Goal: Transaction & Acquisition: Book appointment/travel/reservation

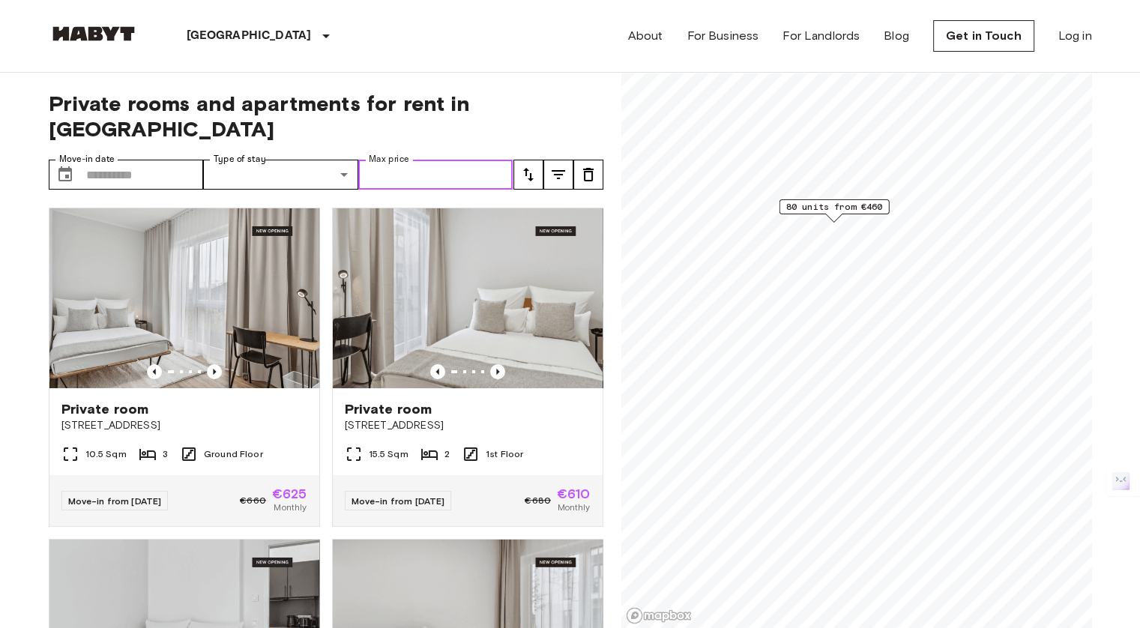
click at [377, 160] on input "Max price" at bounding box center [435, 175] width 155 height 30
click at [527, 166] on icon "tune" at bounding box center [528, 175] width 18 height 18
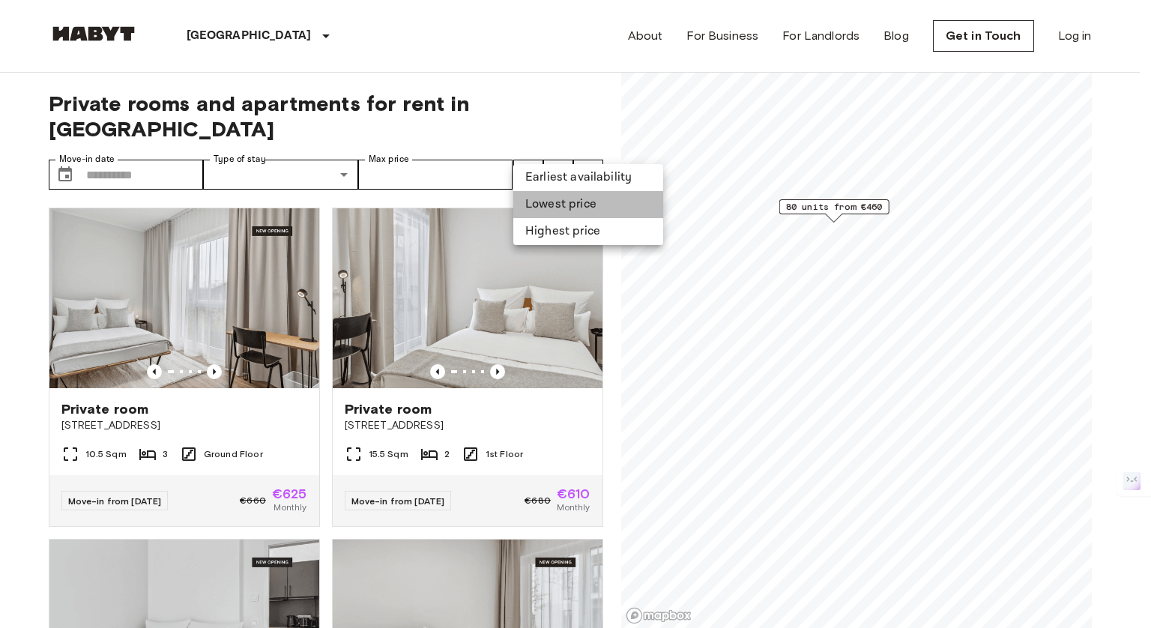
click at [543, 208] on li "Lowest price" at bounding box center [588, 204] width 150 height 27
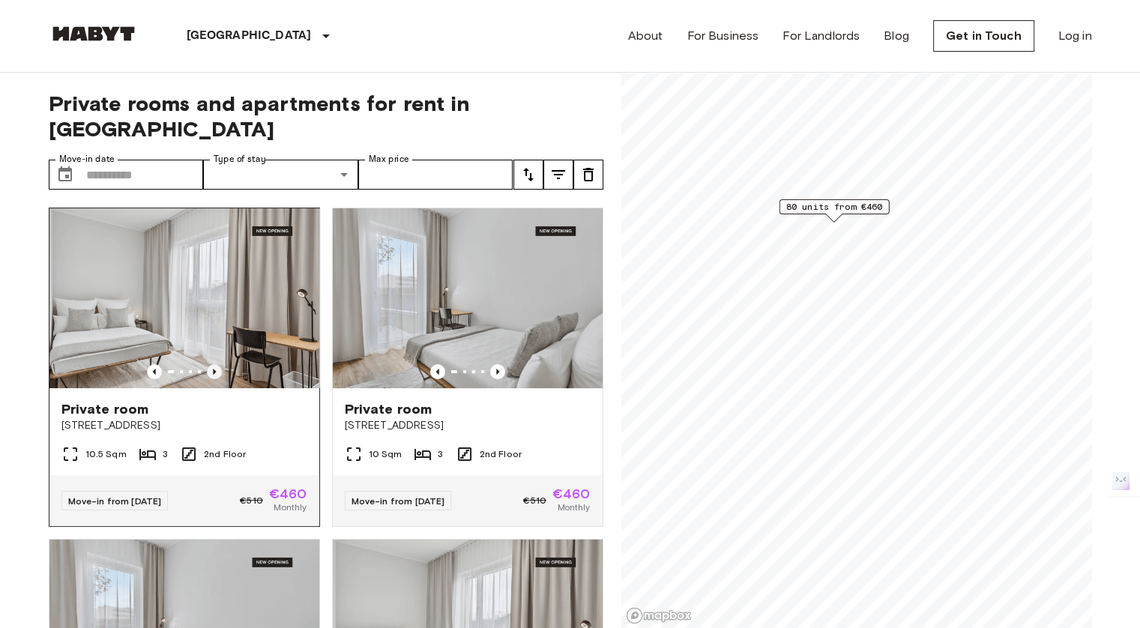
click at [209, 364] on icon "Previous image" at bounding box center [214, 371] width 15 height 15
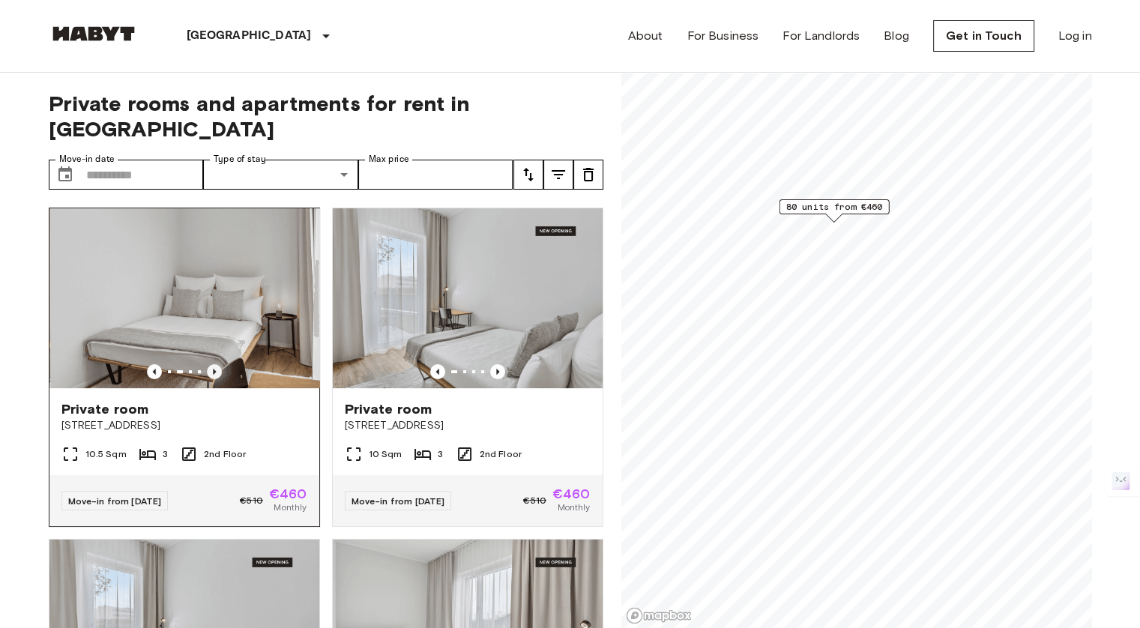
click at [209, 364] on icon "Previous image" at bounding box center [214, 371] width 15 height 15
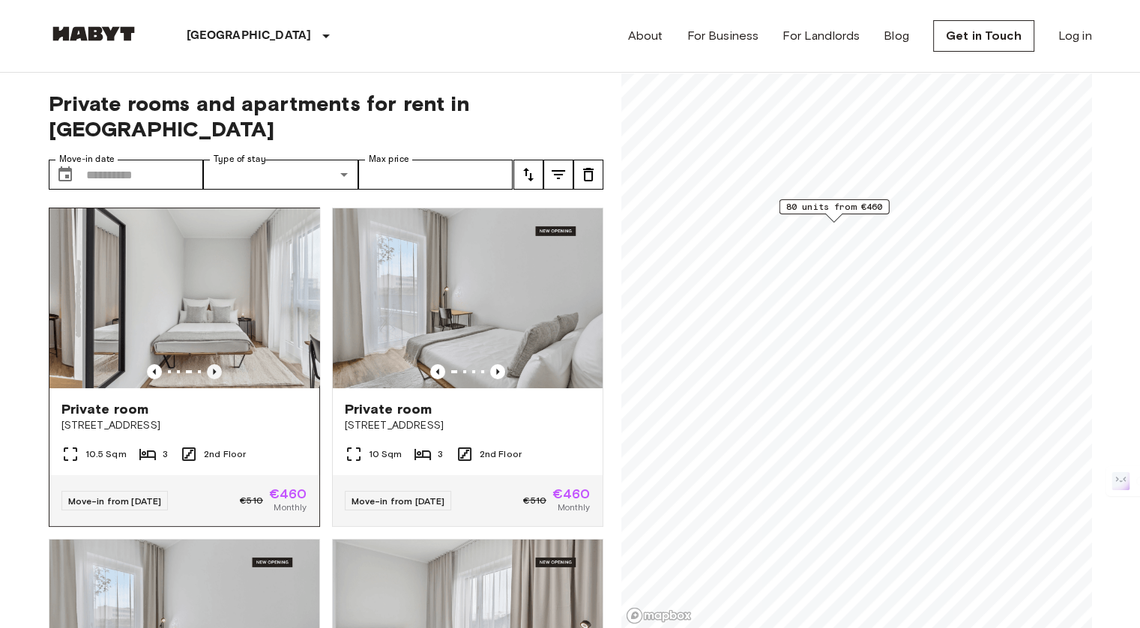
click at [209, 364] on icon "Previous image" at bounding box center [214, 371] width 15 height 15
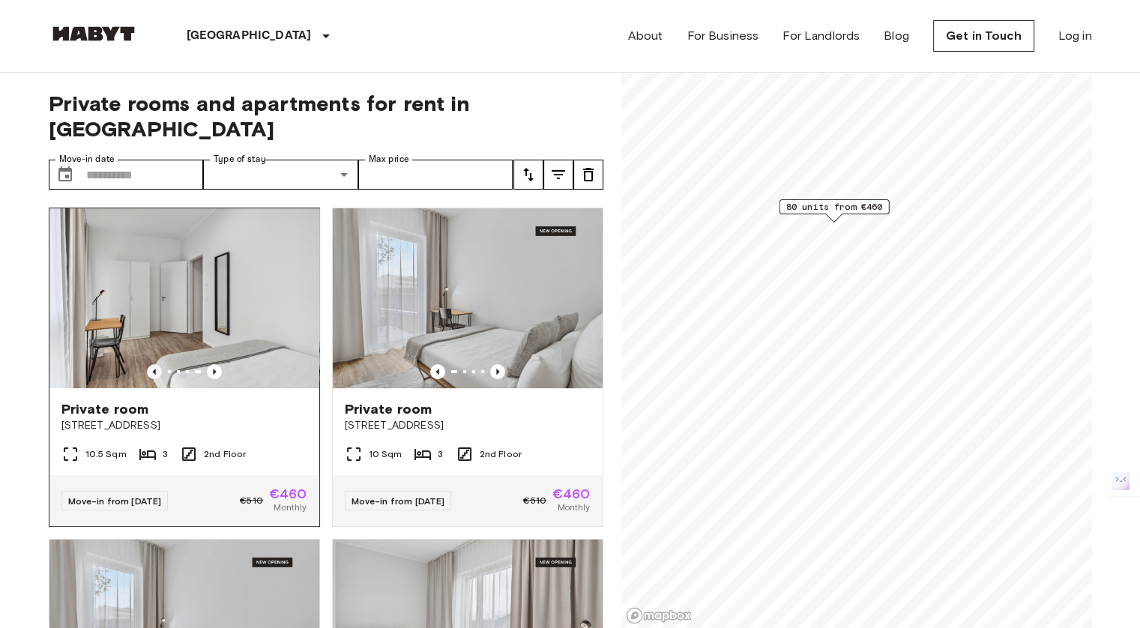
click at [151, 364] on icon "Previous image" at bounding box center [154, 371] width 15 height 15
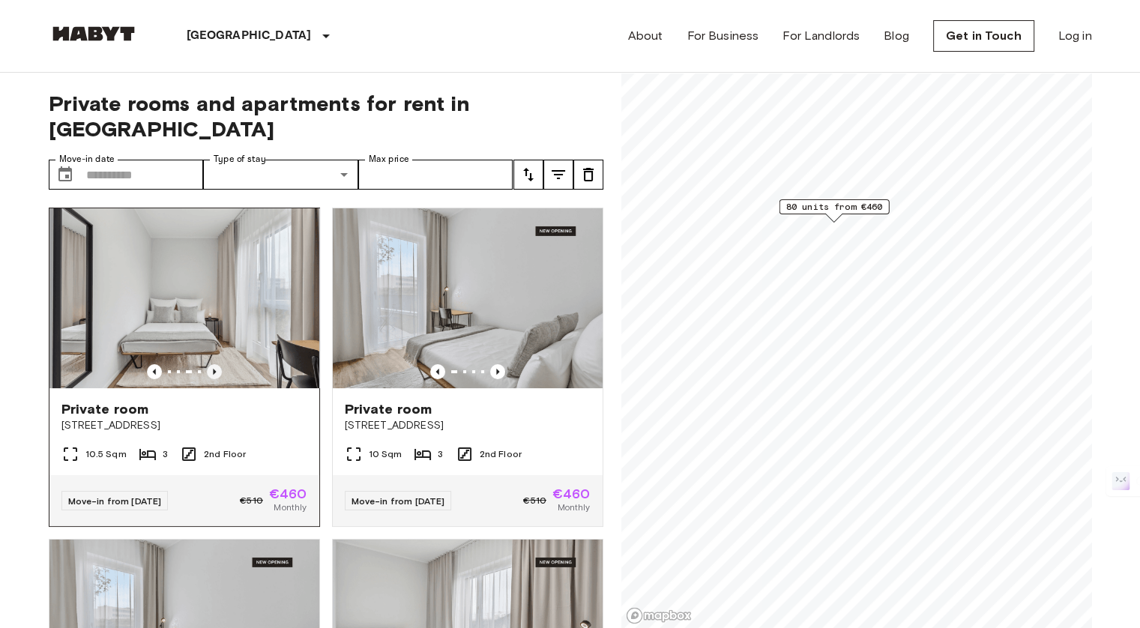
click at [208, 364] on icon "Previous image" at bounding box center [214, 371] width 15 height 15
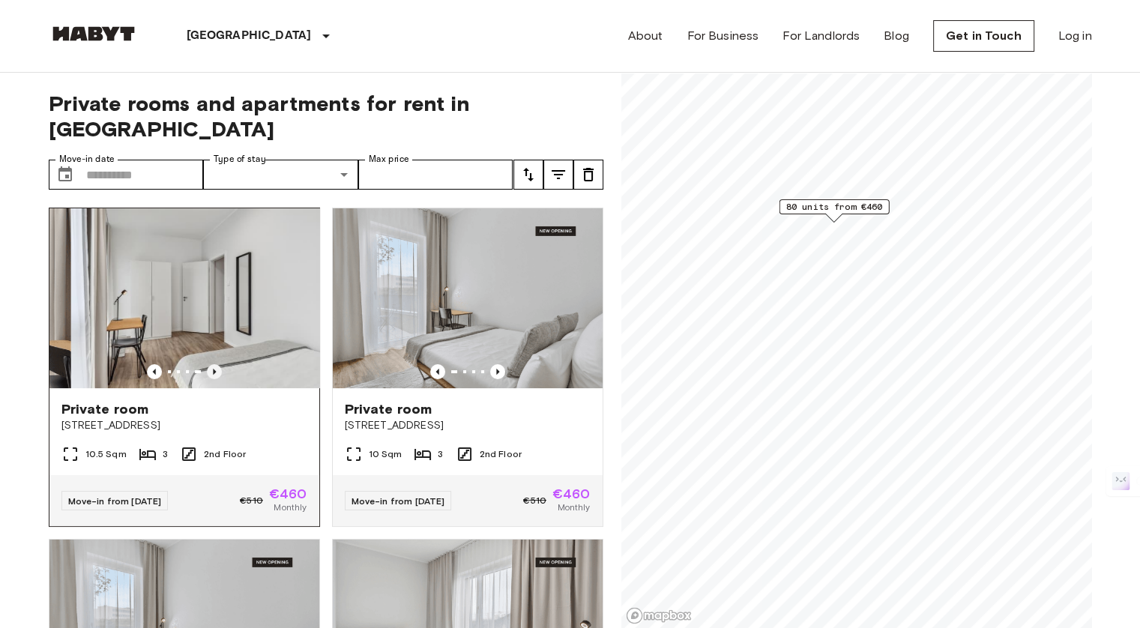
click at [208, 364] on icon "Previous image" at bounding box center [214, 371] width 15 height 15
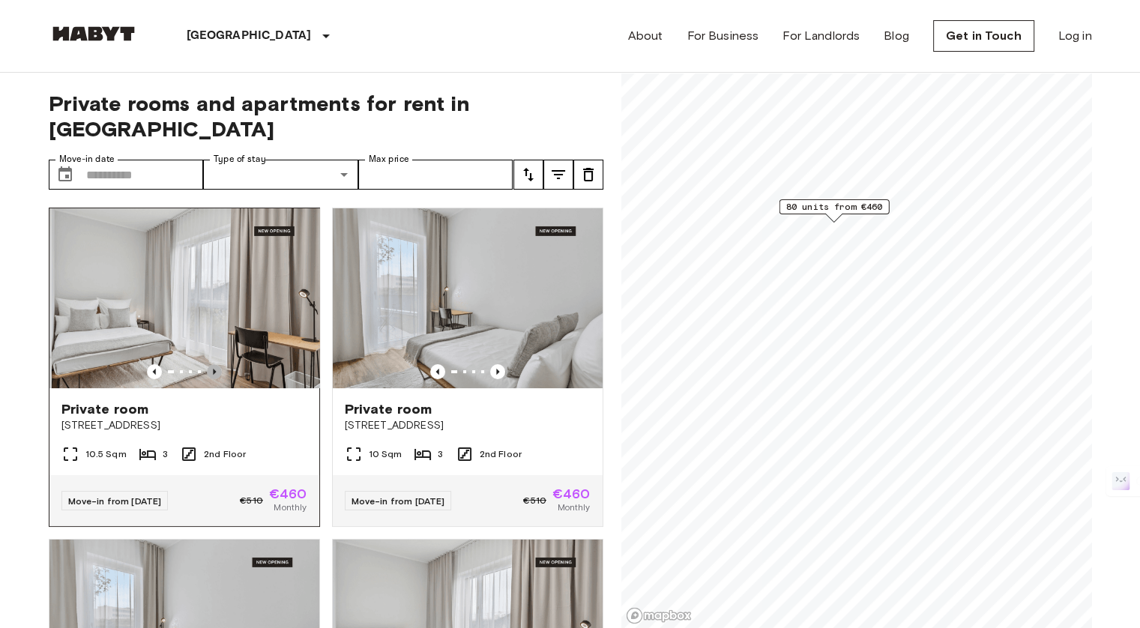
click at [208, 364] on icon "Previous image" at bounding box center [214, 371] width 15 height 15
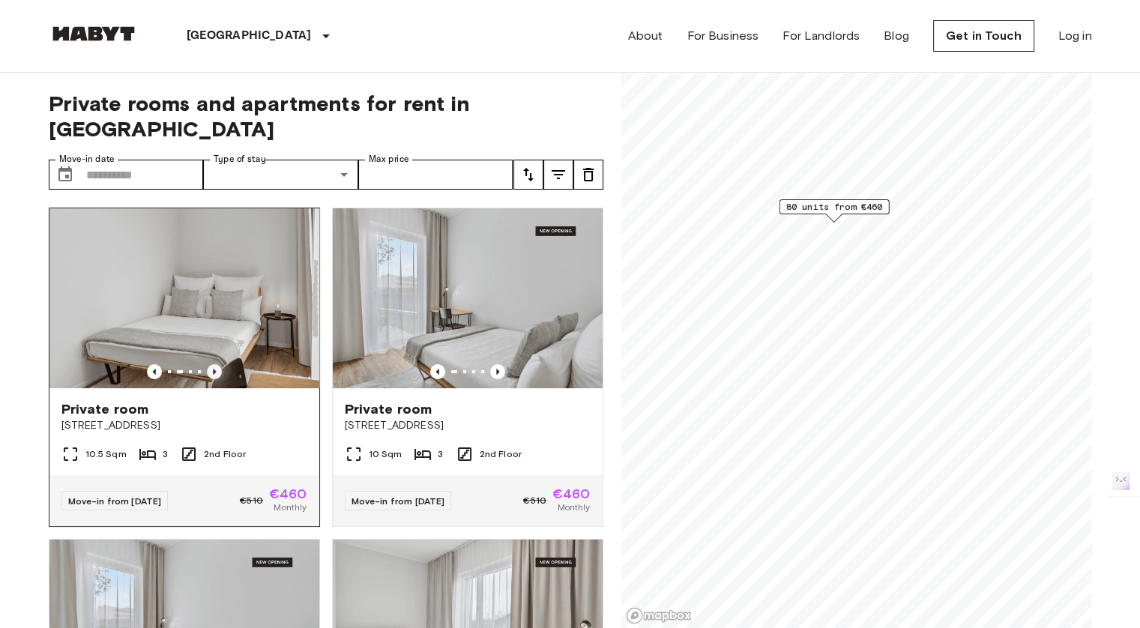
click at [208, 364] on icon "Previous image" at bounding box center [214, 371] width 15 height 15
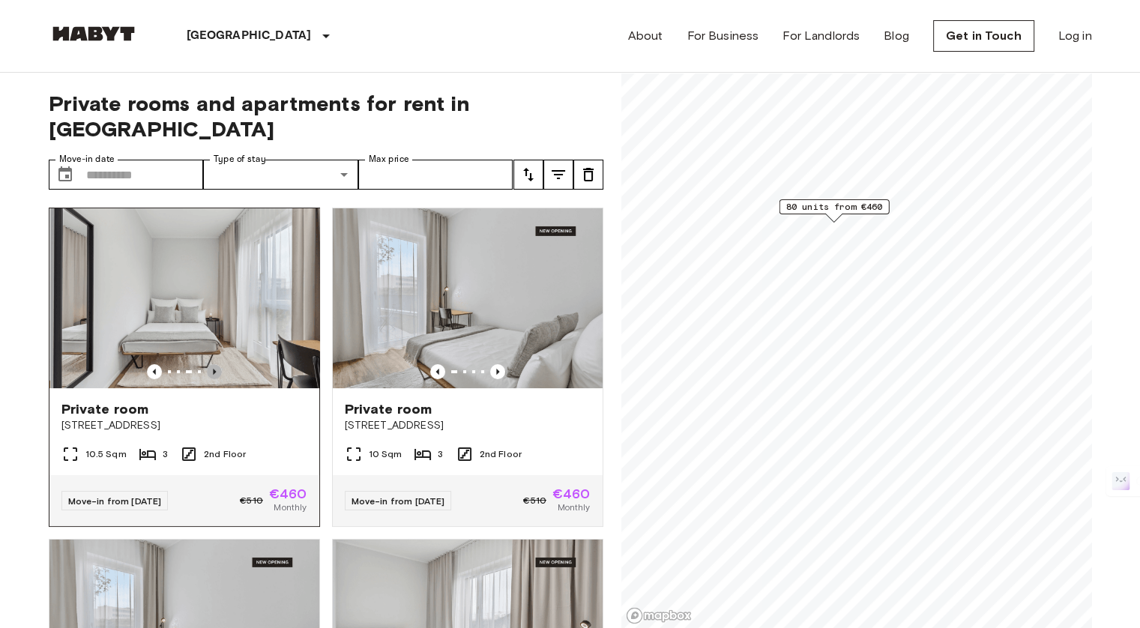
click at [208, 364] on icon "Previous image" at bounding box center [214, 371] width 15 height 15
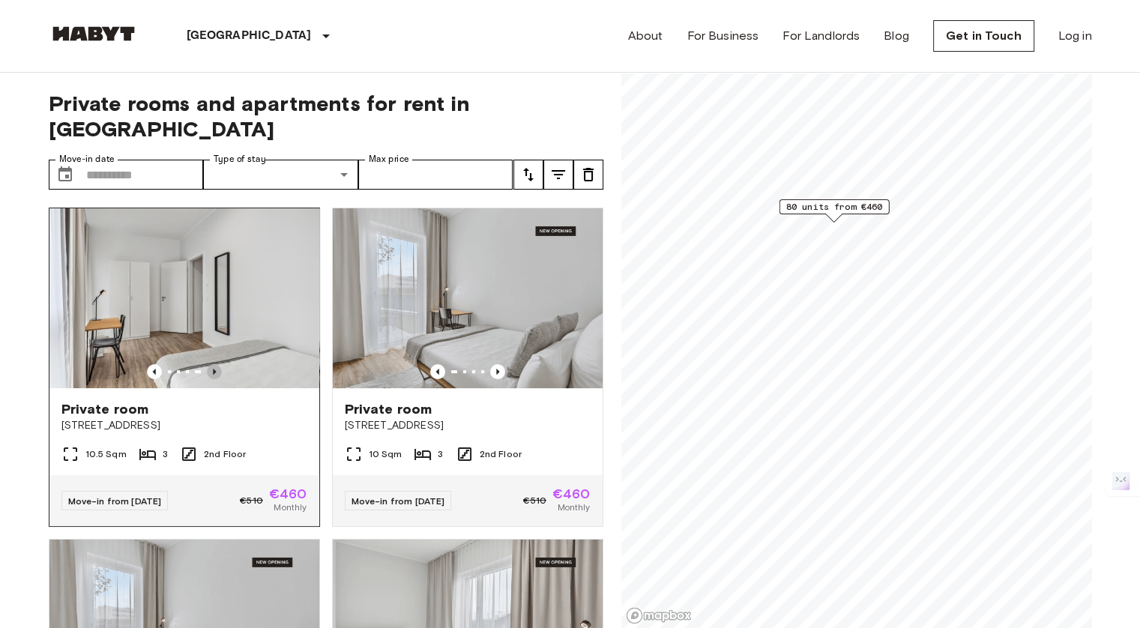
click at [208, 364] on icon "Previous image" at bounding box center [214, 371] width 15 height 15
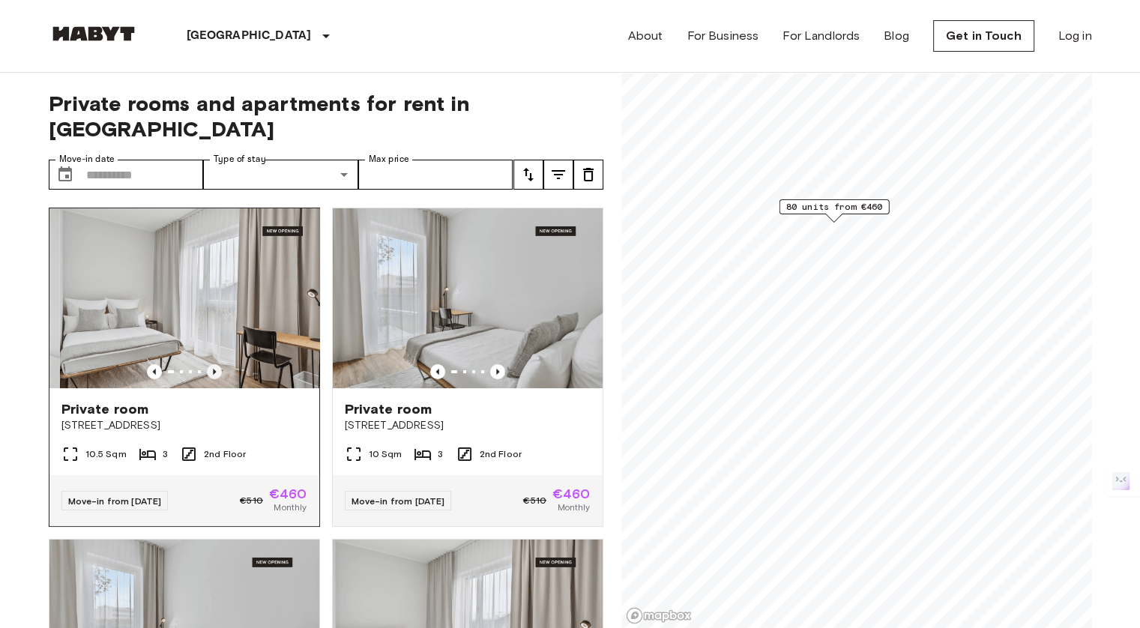
click at [208, 364] on icon "Previous image" at bounding box center [214, 371] width 15 height 15
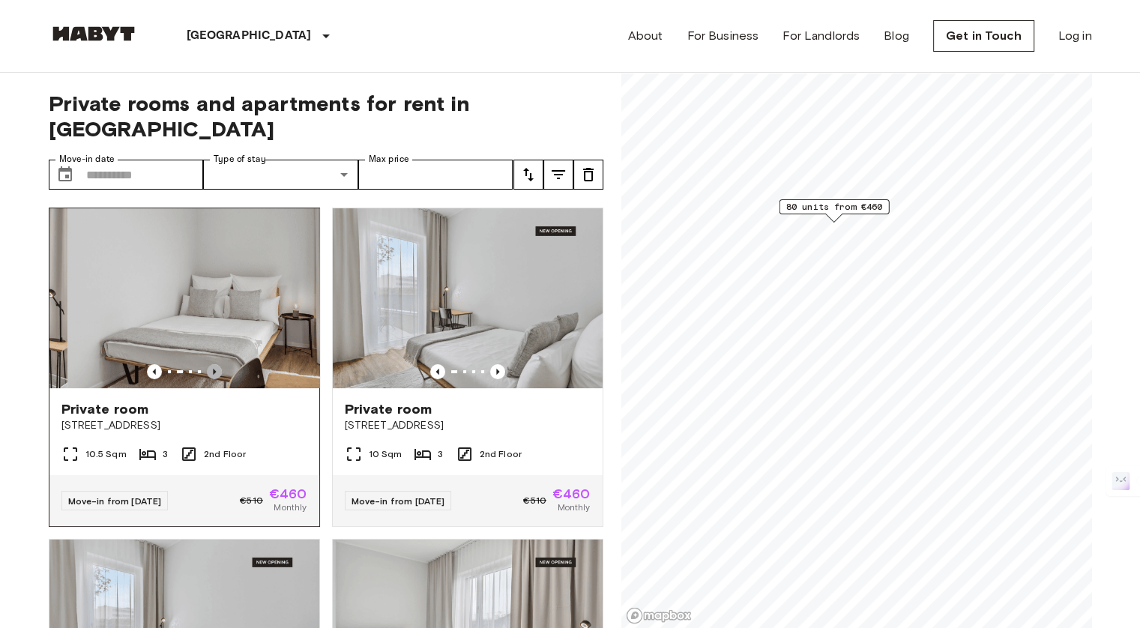
click at [208, 364] on icon "Previous image" at bounding box center [214, 371] width 15 height 15
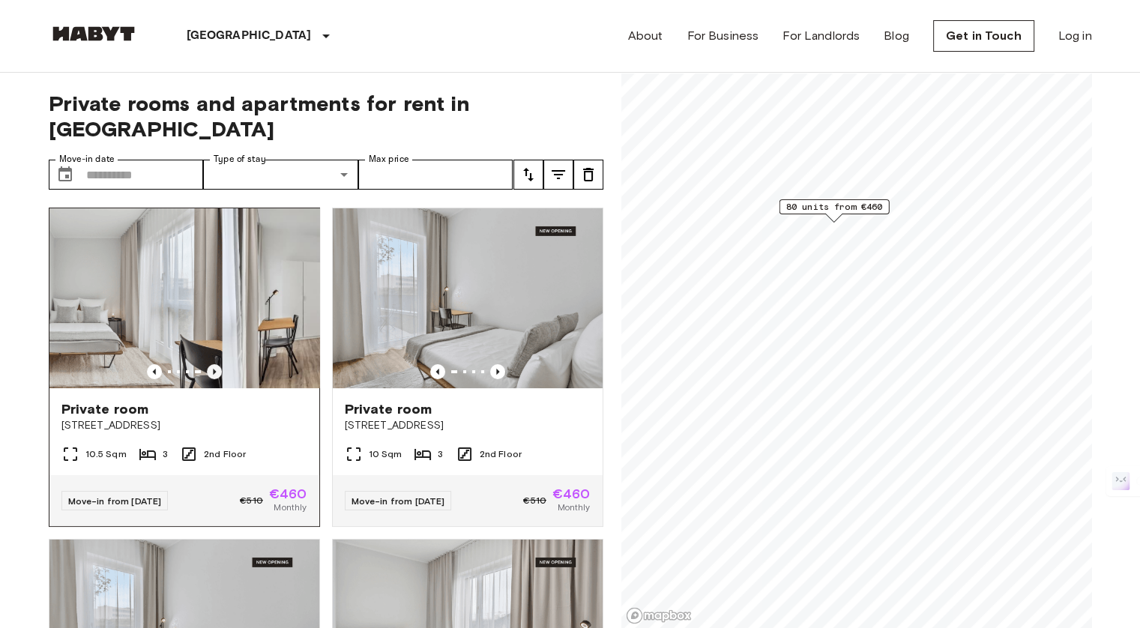
click at [208, 364] on icon "Previous image" at bounding box center [214, 371] width 15 height 15
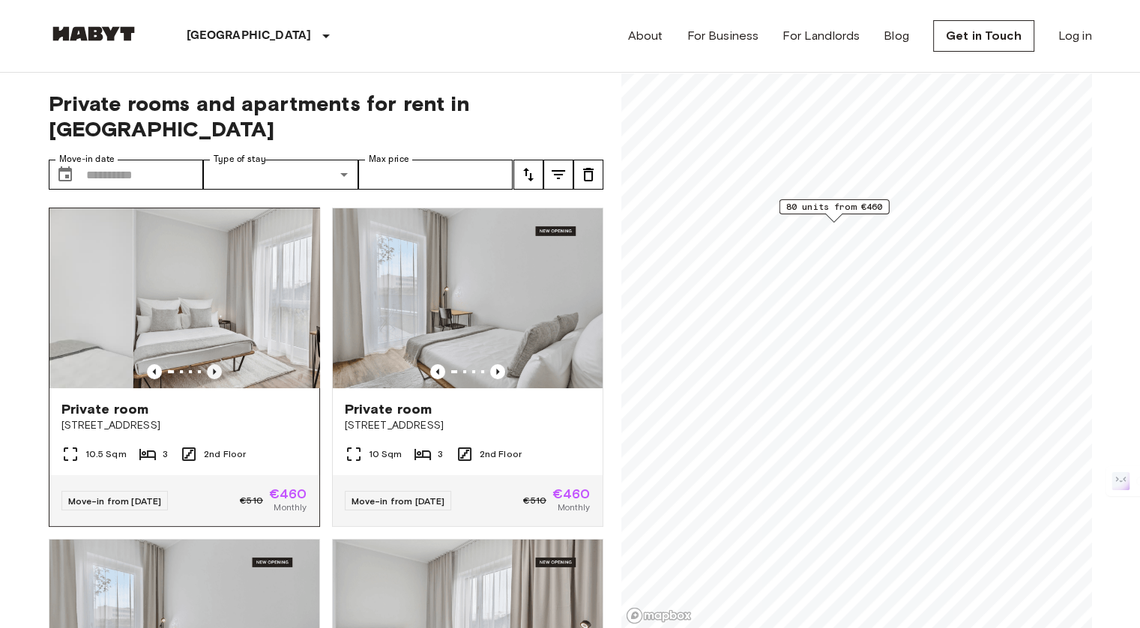
click at [208, 364] on icon "Previous image" at bounding box center [214, 371] width 15 height 15
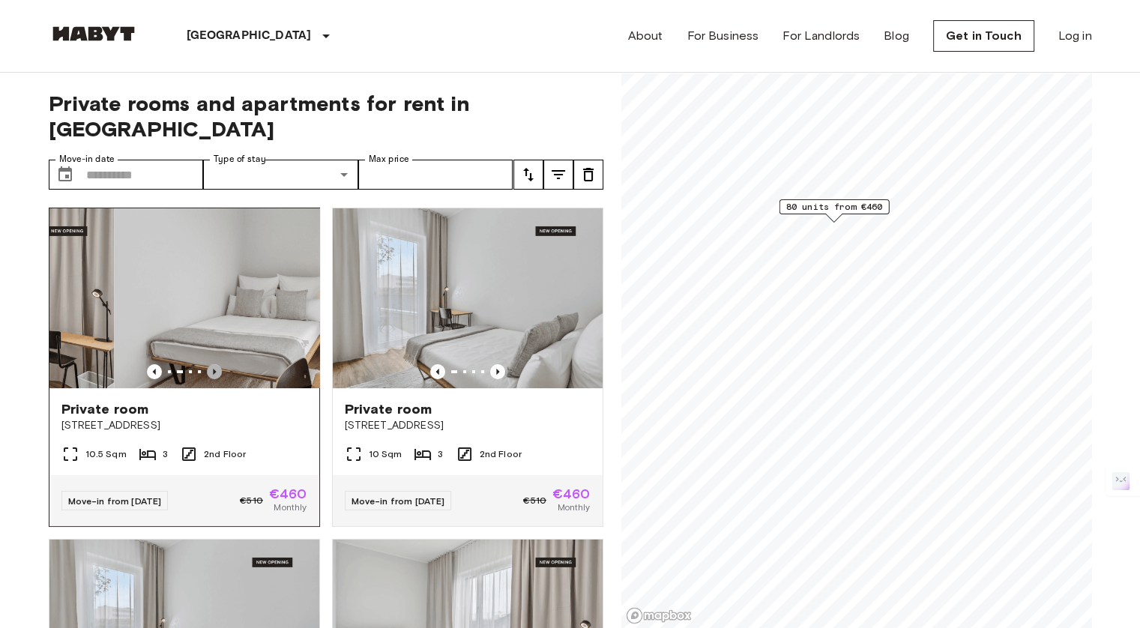
click at [208, 364] on icon "Previous image" at bounding box center [214, 371] width 15 height 15
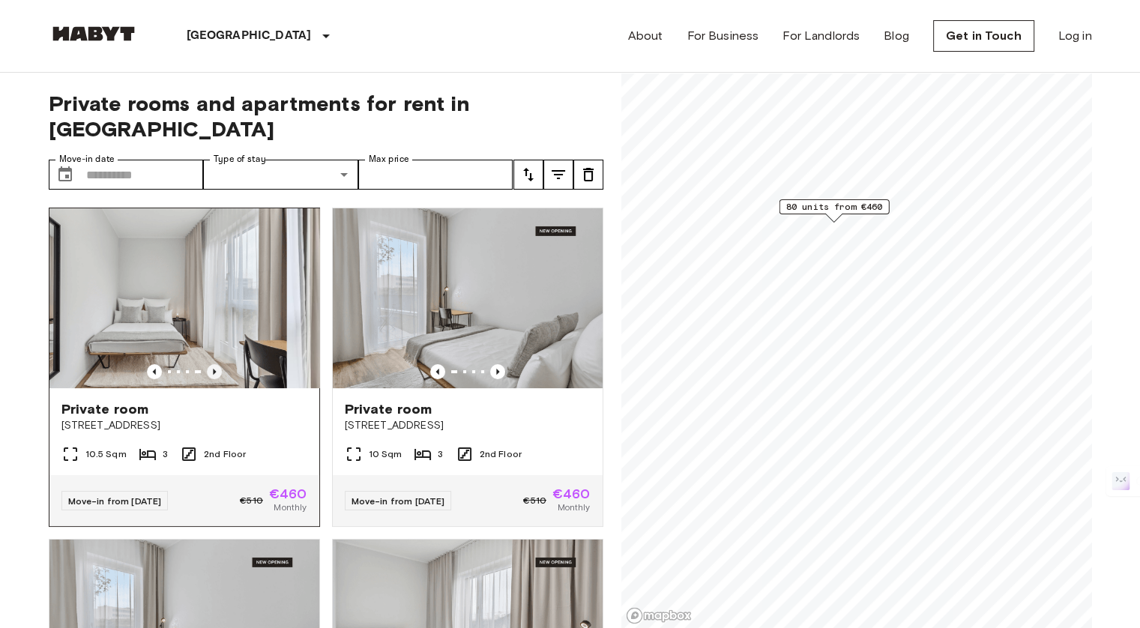
click at [208, 364] on icon "Previous image" at bounding box center [214, 371] width 15 height 15
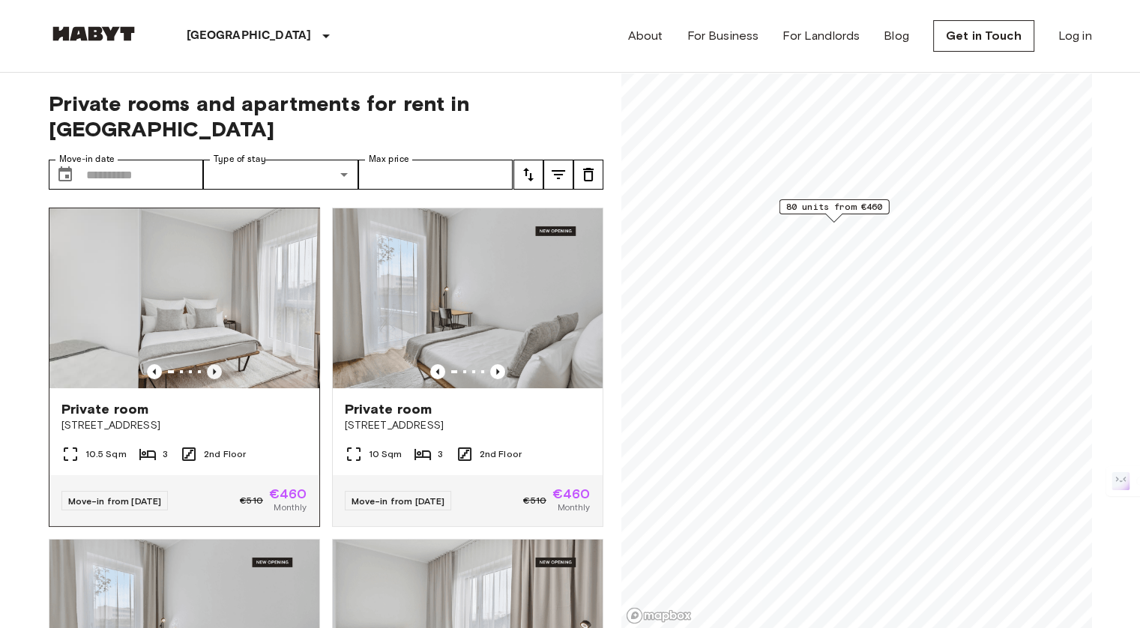
click at [208, 364] on icon "Previous image" at bounding box center [214, 371] width 15 height 15
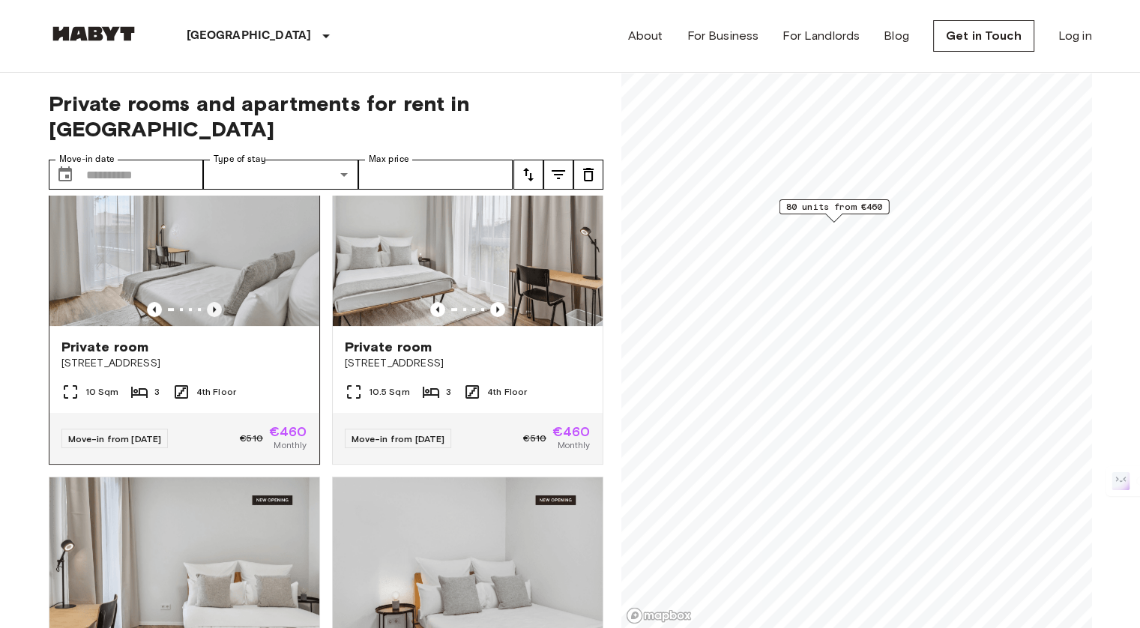
scroll to position [450, 0]
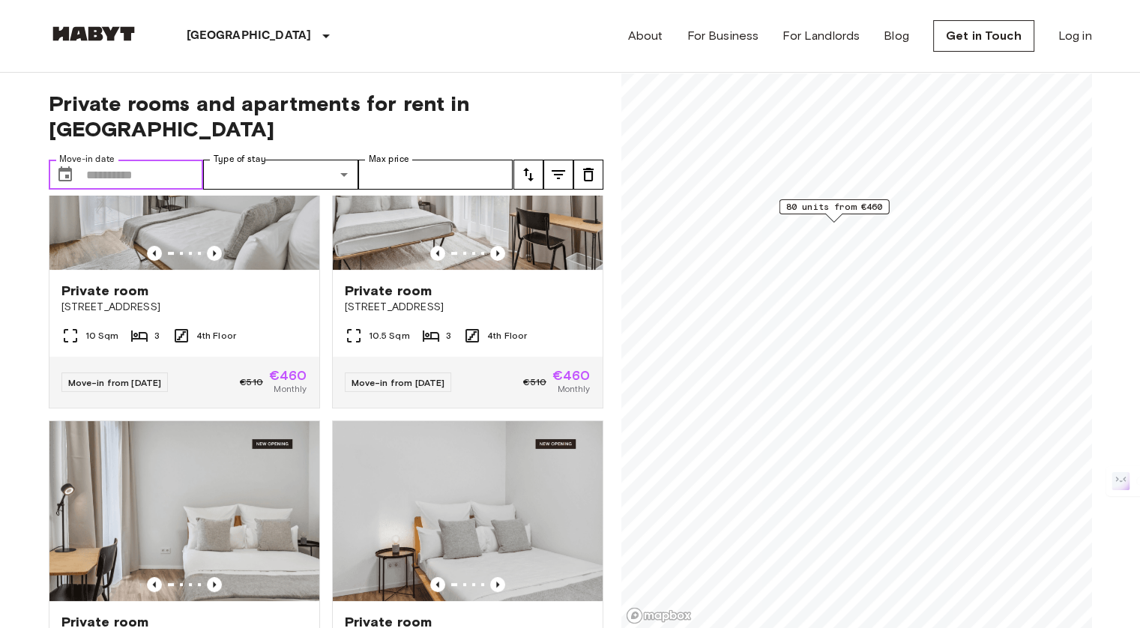
click at [109, 160] on input "Move-in date" at bounding box center [145, 175] width 118 height 30
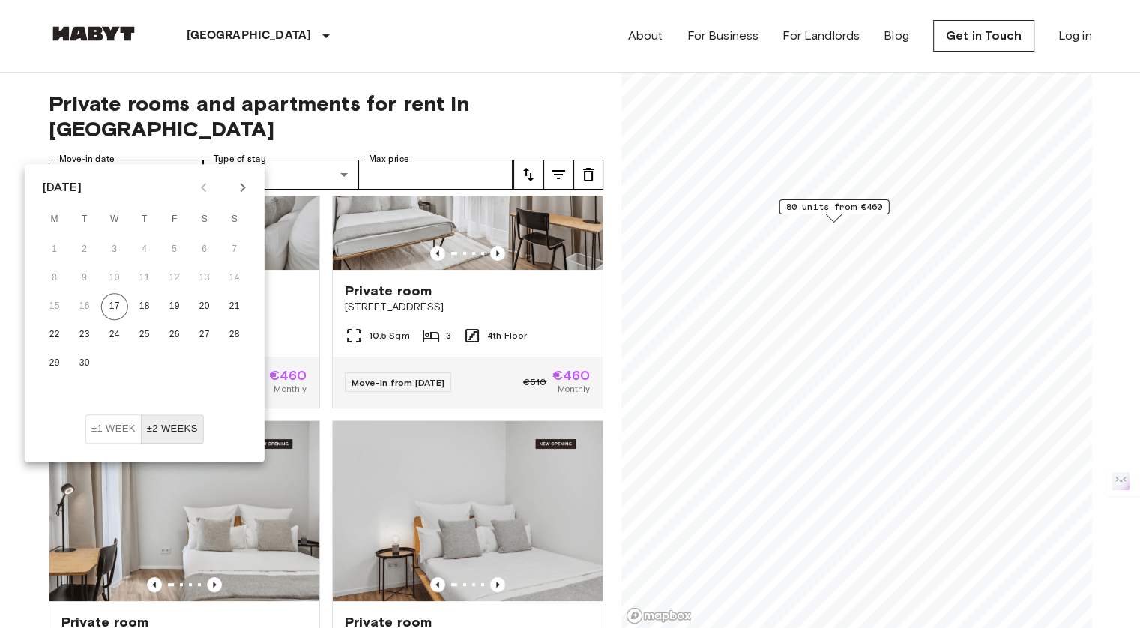
click at [247, 190] on icon "Next month" at bounding box center [243, 187] width 18 height 18
click at [114, 254] on button "1" at bounding box center [114, 249] width 27 height 27
type input "**********"
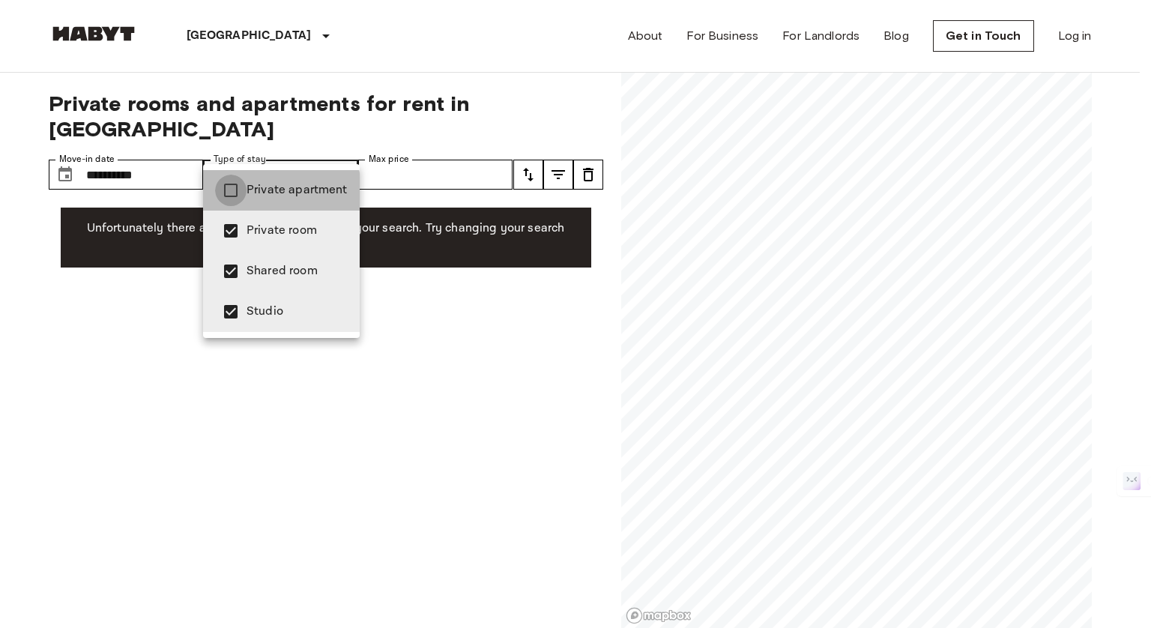
type input "**********"
click at [171, 349] on div at bounding box center [575, 314] width 1151 height 628
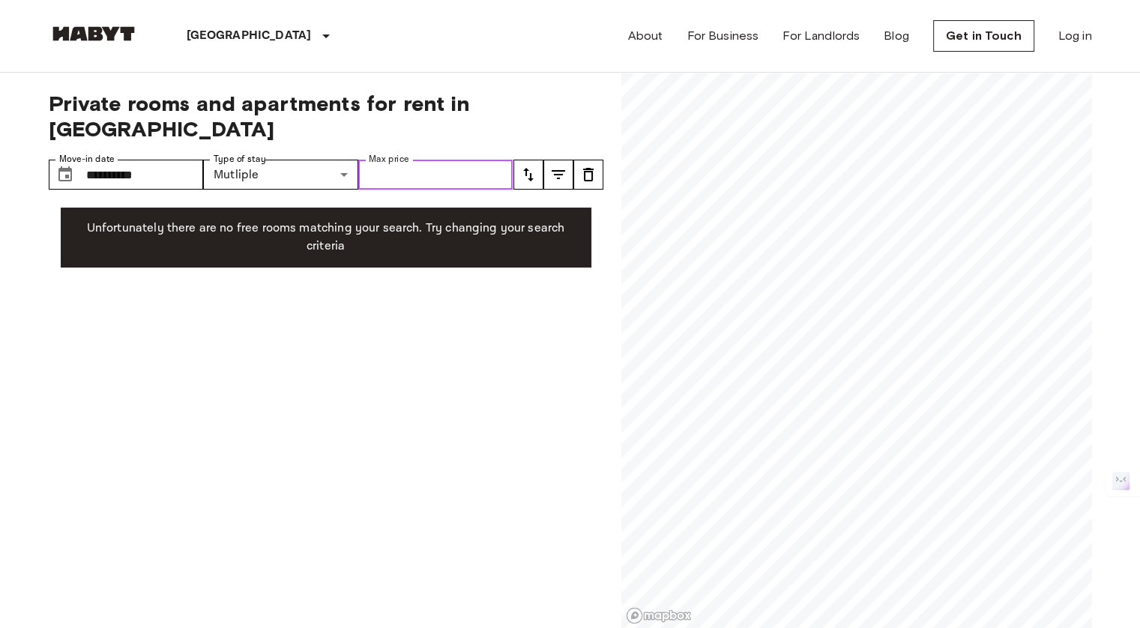
click at [372, 160] on input "Max price" at bounding box center [435, 175] width 155 height 30
click at [144, 160] on input "**********" at bounding box center [145, 175] width 118 height 30
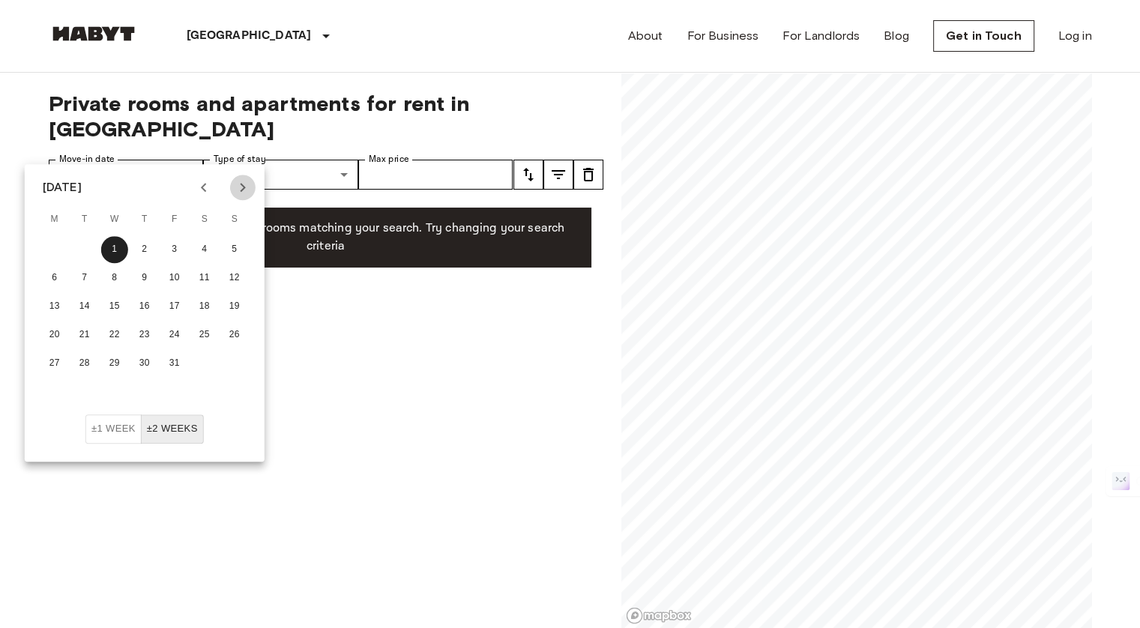
click at [238, 189] on icon "Next month" at bounding box center [243, 187] width 18 height 18
click at [210, 245] on button "1" at bounding box center [204, 249] width 27 height 27
type input "**********"
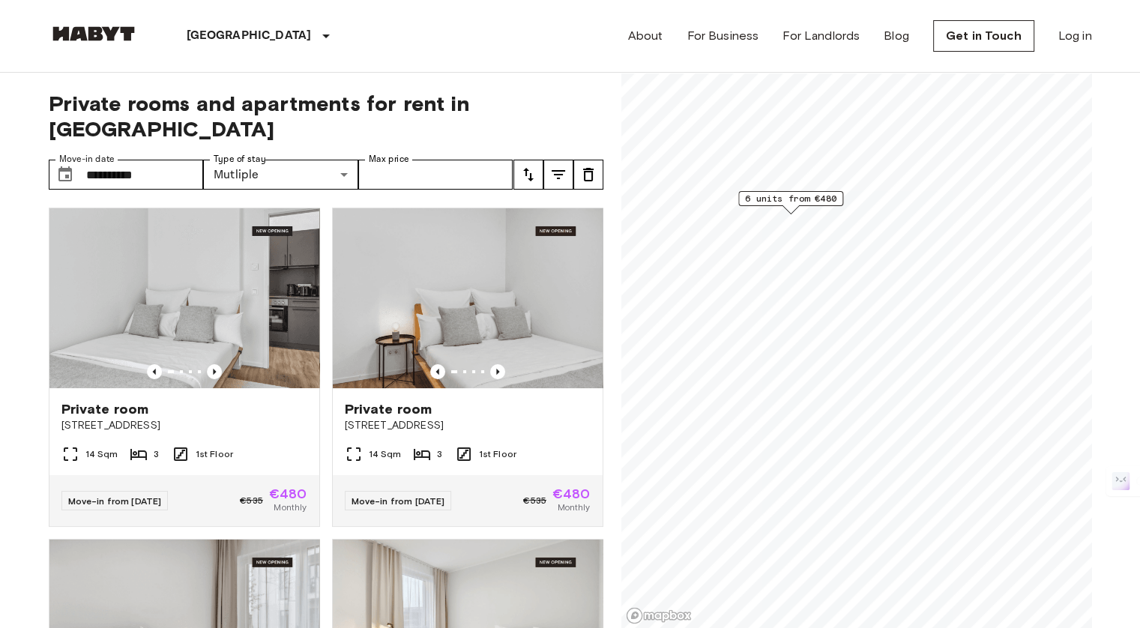
click at [524, 168] on icon "tune" at bounding box center [528, 174] width 10 height 13
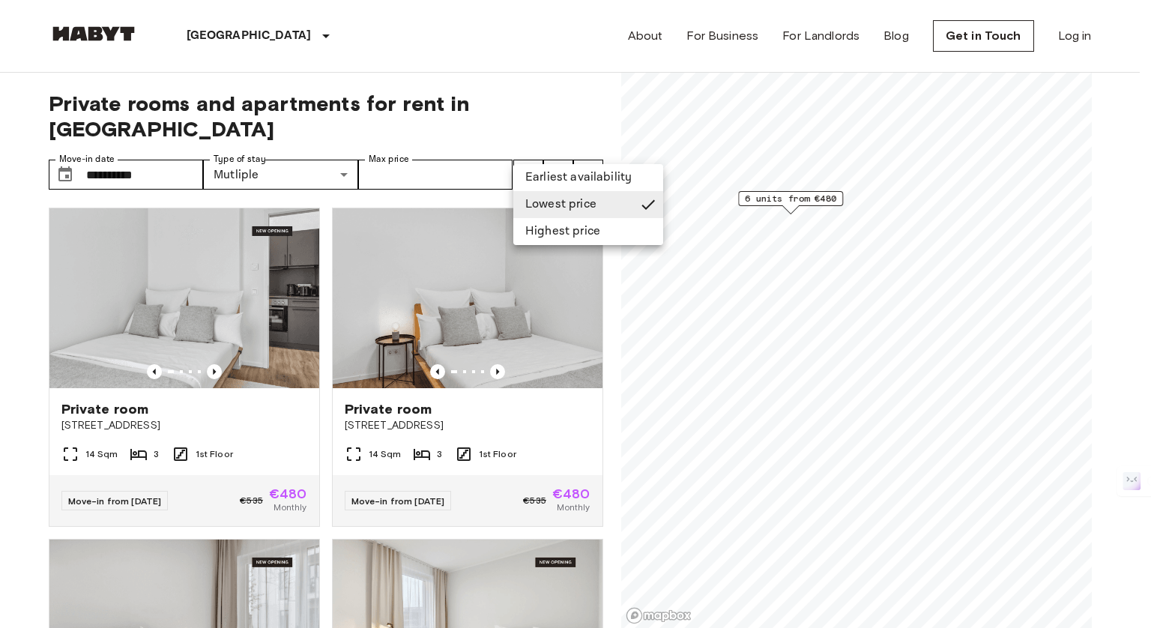
click at [533, 206] on li "Lowest price" at bounding box center [588, 204] width 150 height 27
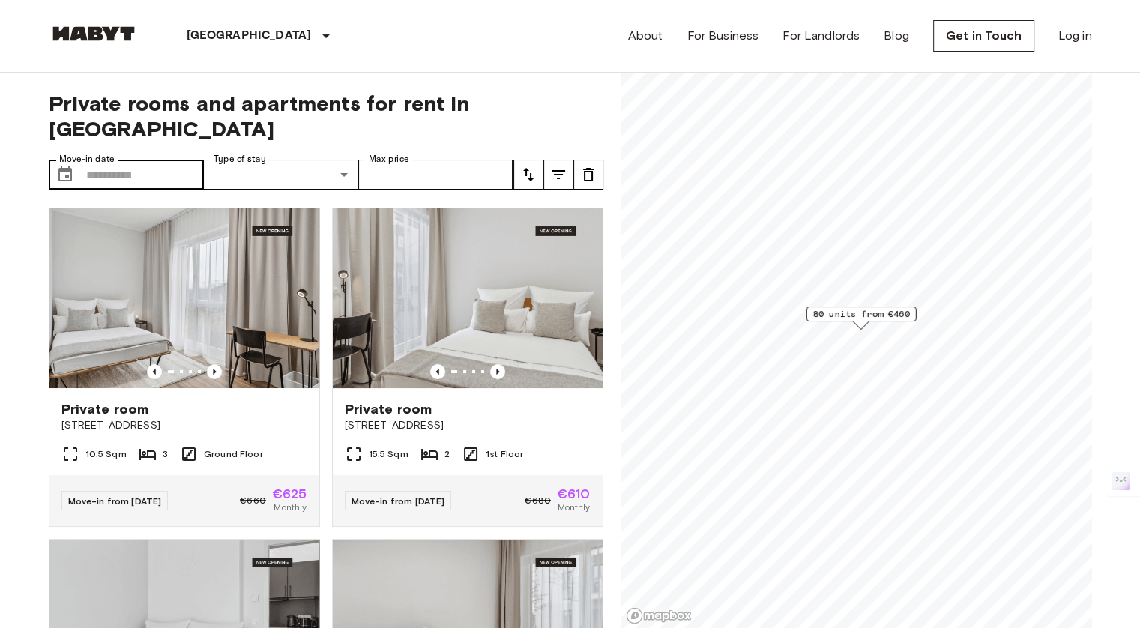
click at [97, 153] on label "Move-in date" at bounding box center [86, 159] width 55 height 13
click at [97, 160] on input "Move-in date" at bounding box center [145, 175] width 118 height 30
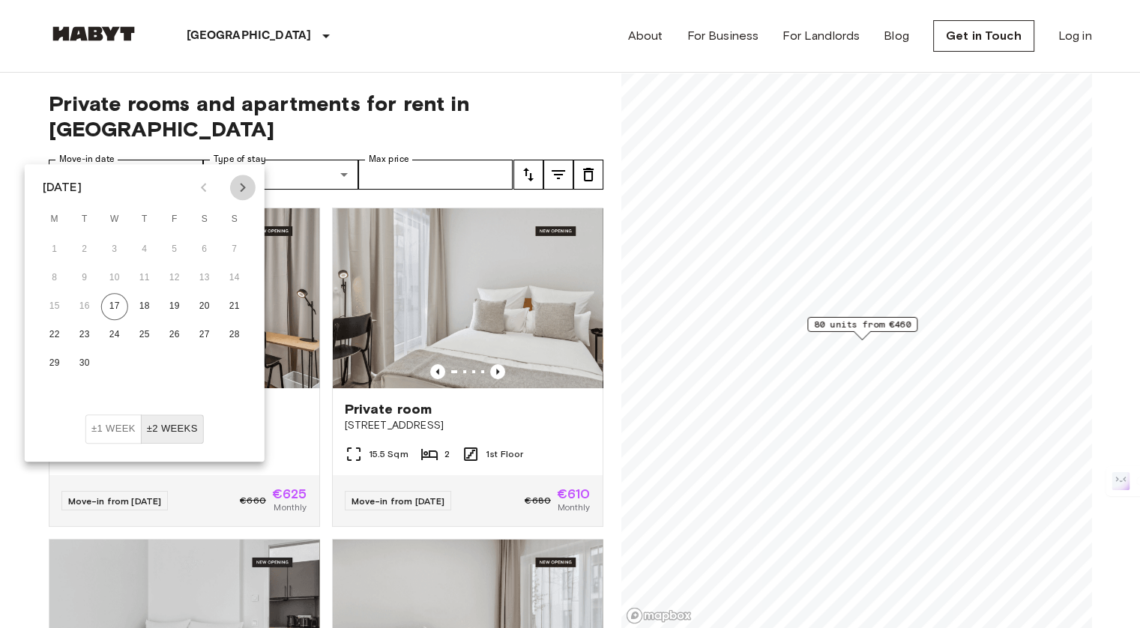
click at [246, 183] on icon "Next month" at bounding box center [243, 187] width 18 height 18
click at [120, 246] on button "1" at bounding box center [114, 249] width 27 height 27
type input "**********"
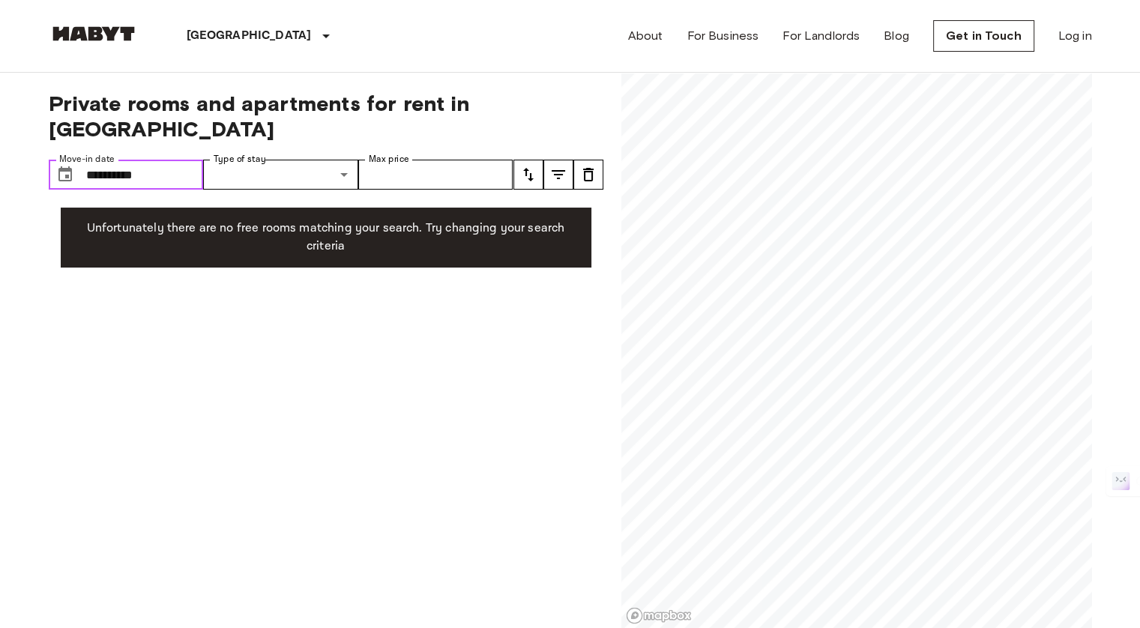
click at [160, 160] on input "**********" at bounding box center [145, 175] width 118 height 30
